Goal: Complete application form

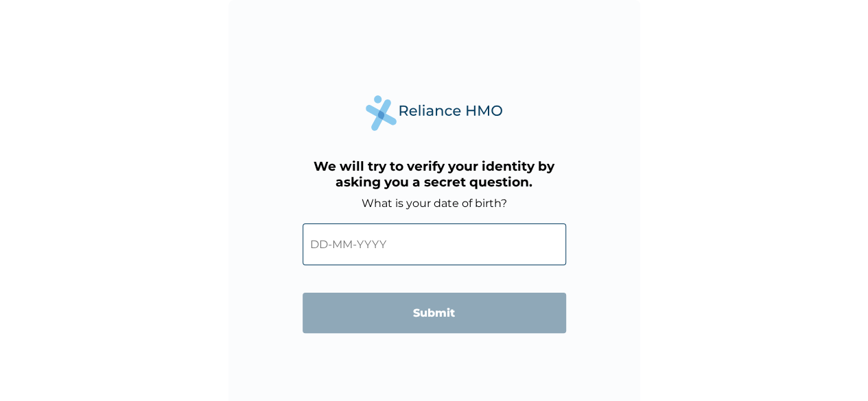
click at [336, 241] on input "text" at bounding box center [433, 245] width 263 height 42
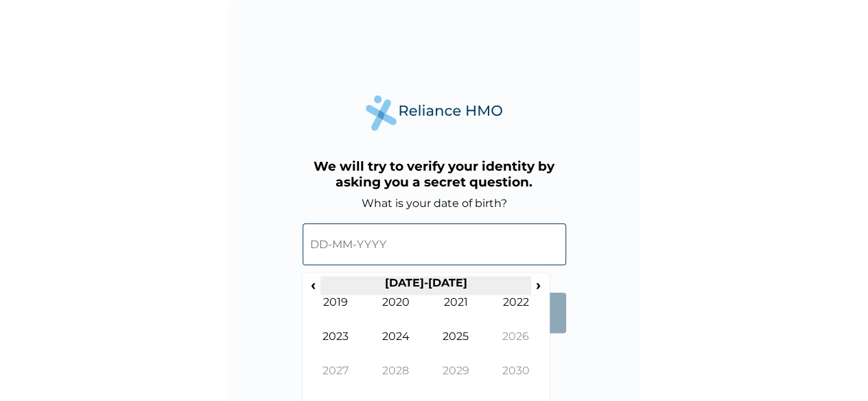
click at [322, 280] on th "[DATE]-[DATE]" at bounding box center [425, 285] width 211 height 19
click at [311, 286] on span "‹" at bounding box center [313, 284] width 14 height 17
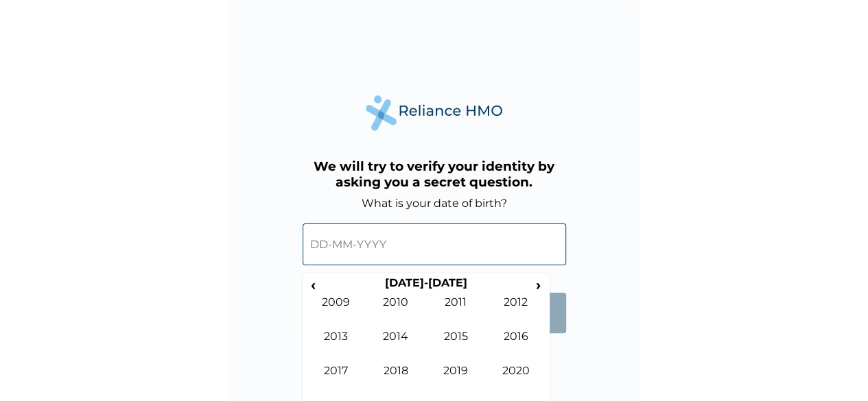
click at [321, 246] on input "text" at bounding box center [433, 245] width 263 height 42
click at [313, 279] on span "‹" at bounding box center [313, 284] width 14 height 17
click at [341, 324] on td "1989" at bounding box center [336, 313] width 60 height 34
click at [313, 288] on span "‹" at bounding box center [313, 284] width 14 height 17
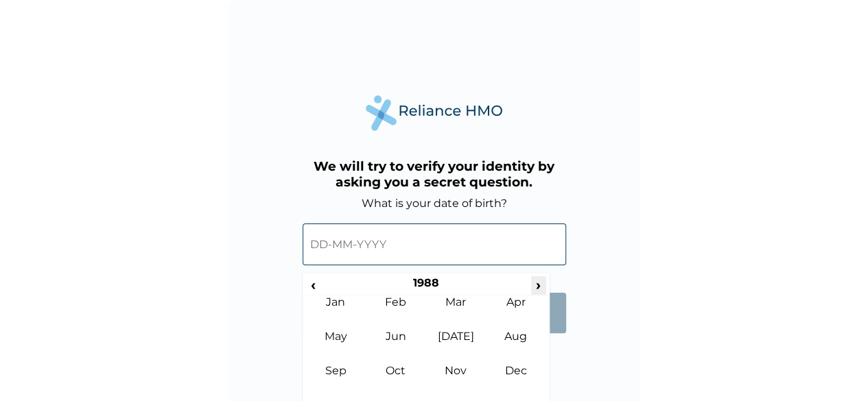
click at [538, 279] on span "›" at bounding box center [538, 284] width 15 height 17
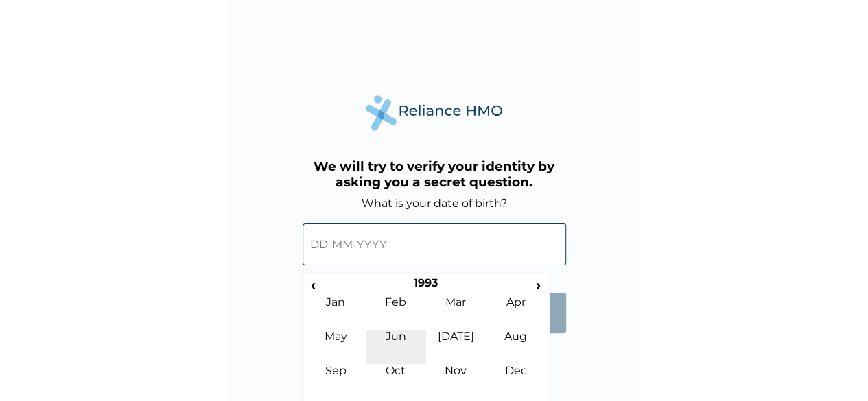
click at [401, 339] on td "Jun" at bounding box center [396, 347] width 60 height 34
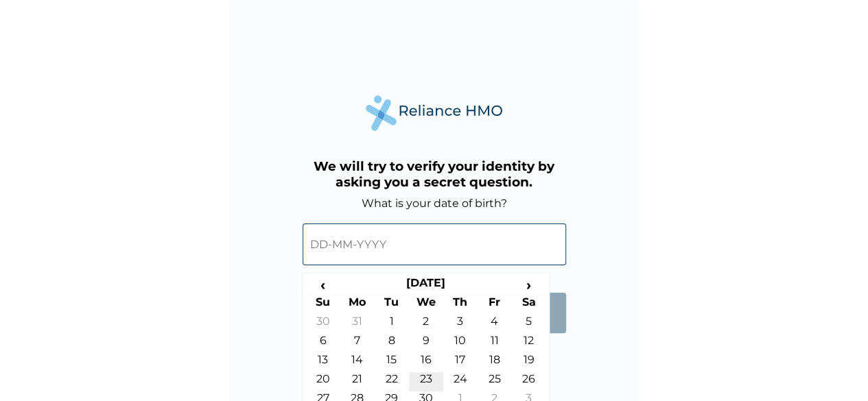
click at [427, 379] on td "23" at bounding box center [426, 381] width 34 height 19
type input "[DATE]"
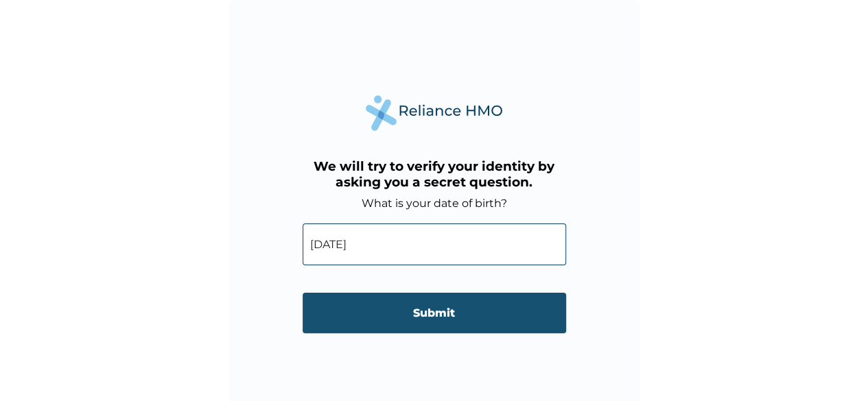
click at [412, 304] on input "Submit" at bounding box center [433, 313] width 263 height 40
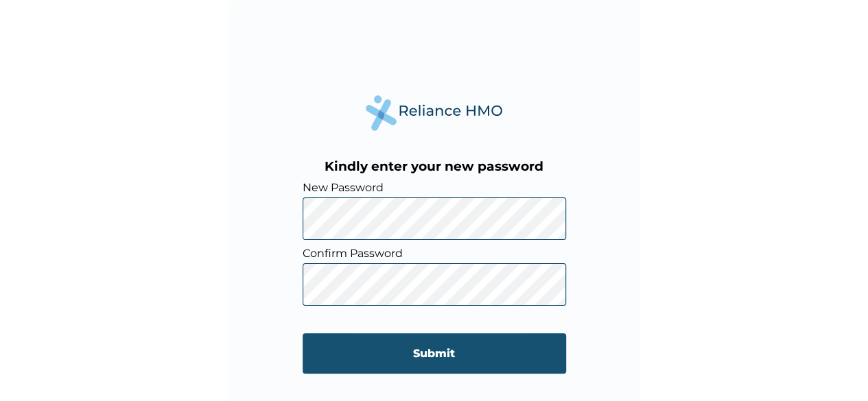
click at [370, 360] on input "Submit" at bounding box center [433, 353] width 263 height 40
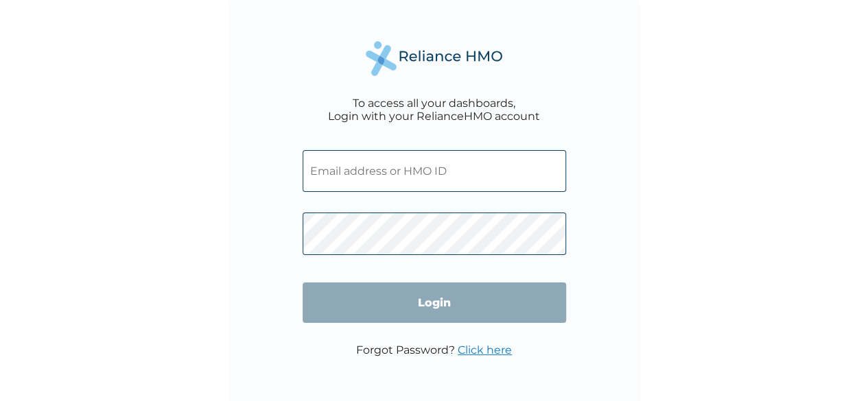
click at [342, 189] on input "text" at bounding box center [433, 171] width 263 height 42
